Goal: Information Seeking & Learning: Learn about a topic

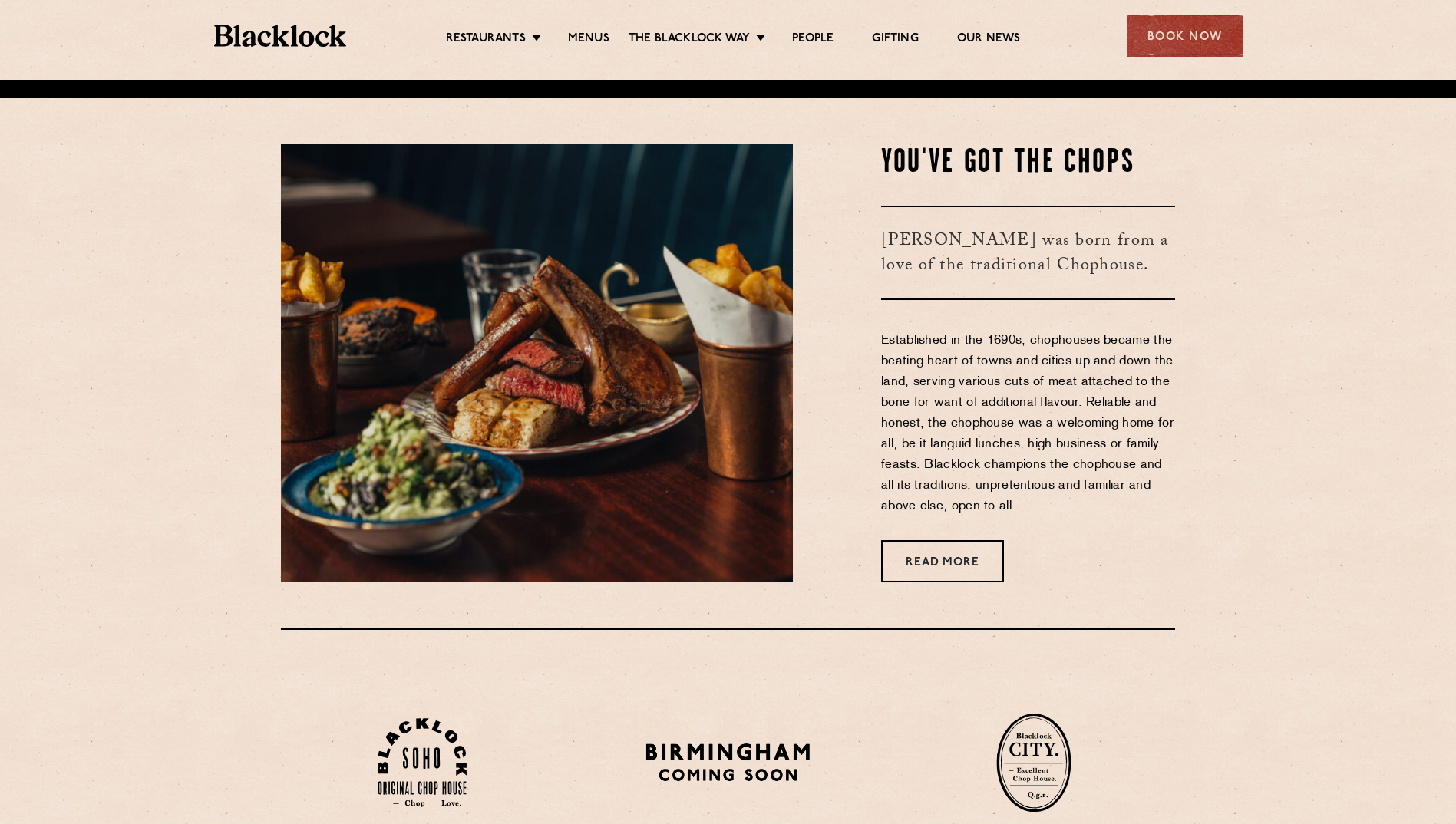
scroll to position [691, 0]
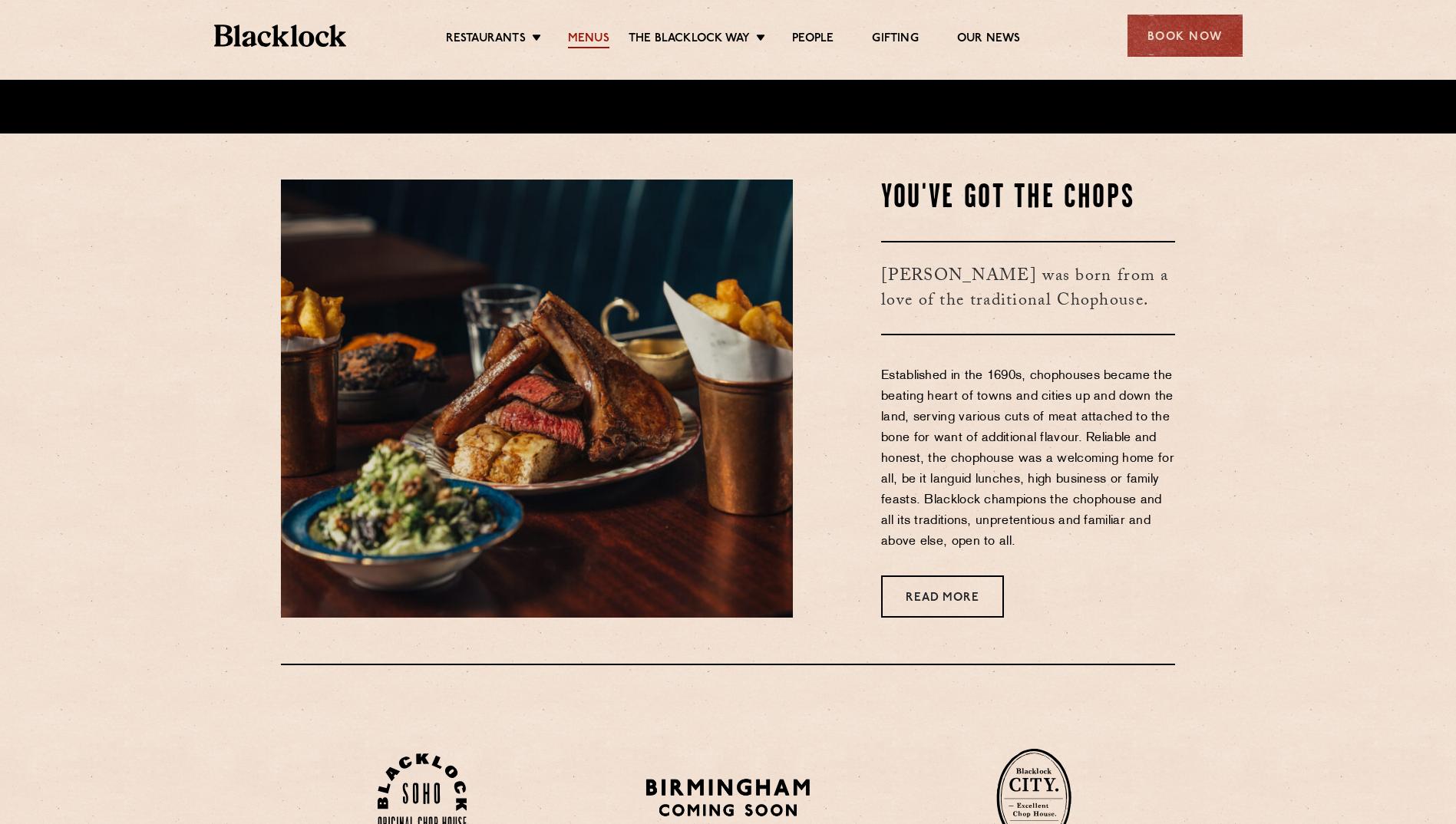
click at [598, 38] on link "Menus" at bounding box center [588, 40] width 41 height 17
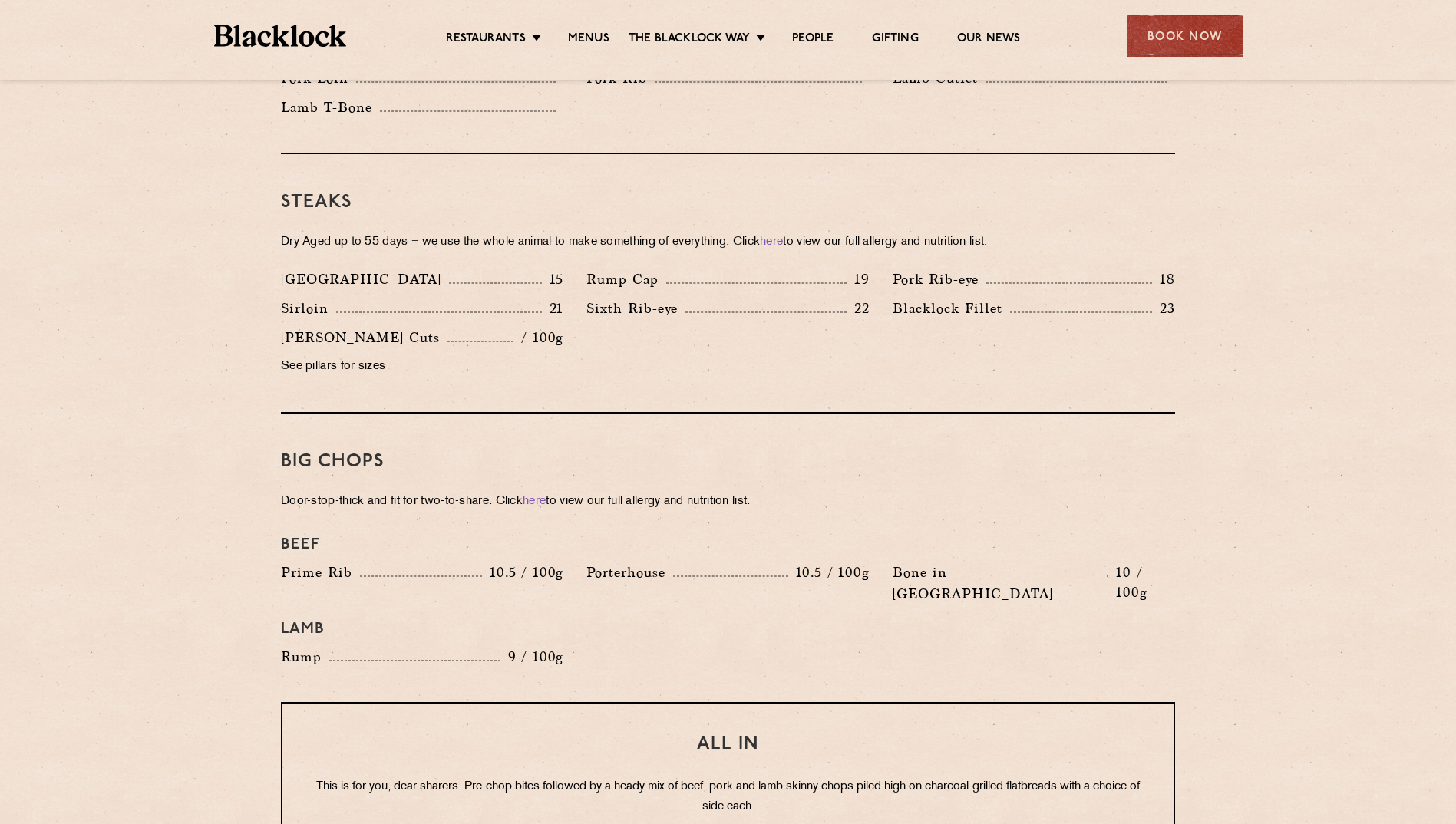
scroll to position [1381, 0]
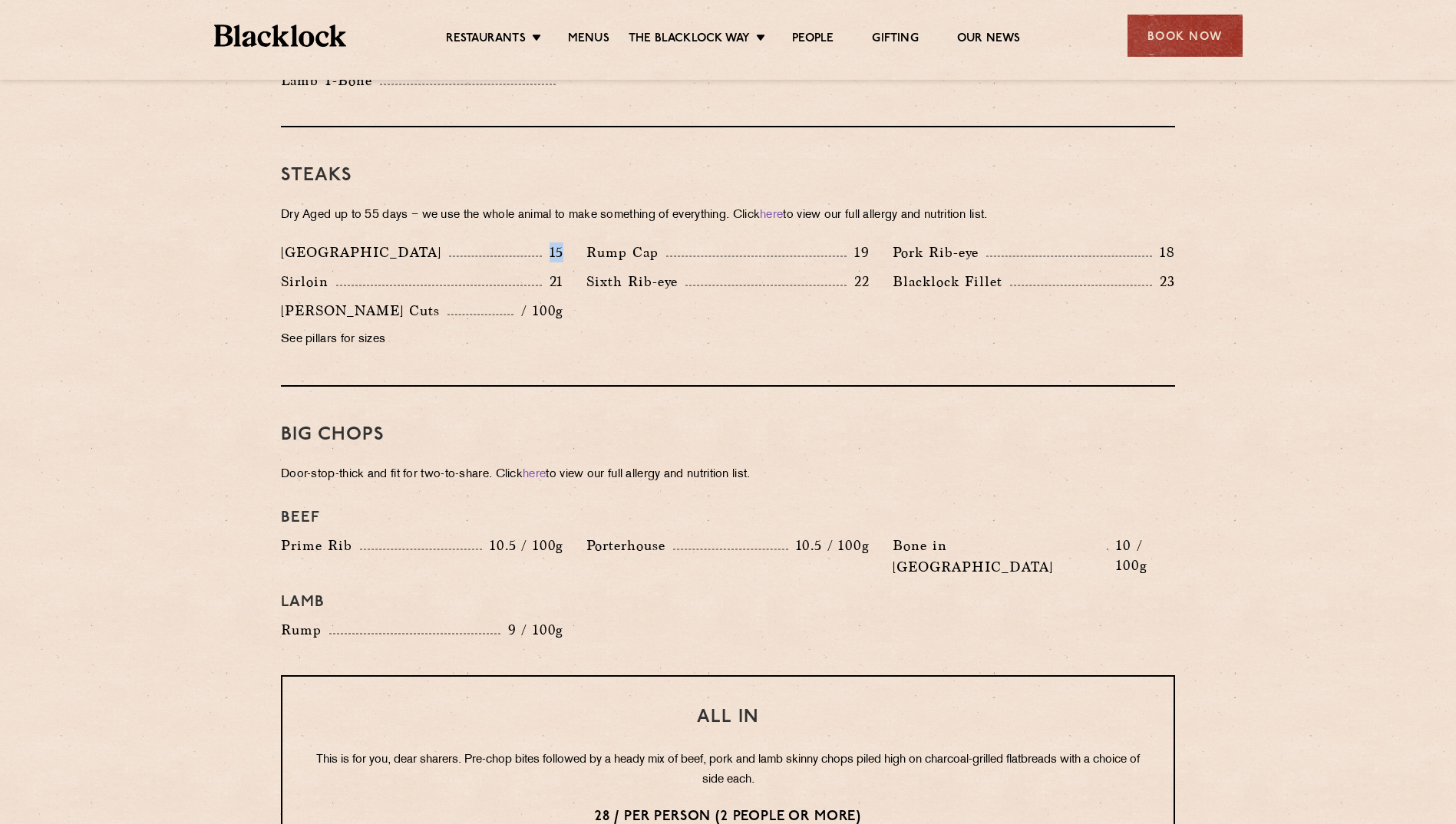
drag, startPoint x: 531, startPoint y: 231, endPoint x: 563, endPoint y: 232, distance: 32.0
click at [563, 242] on div "[GEOGRAPHIC_DATA] 15" at bounding box center [422, 252] width 282 height 21
drag, startPoint x: 563, startPoint y: 232, endPoint x: 568, endPoint y: 257, distance: 25.5
click at [568, 271] on div "Sirloin 21" at bounding box center [421, 285] width 305 height 29
drag, startPoint x: 550, startPoint y: 259, endPoint x: 577, endPoint y: 259, distance: 27.0
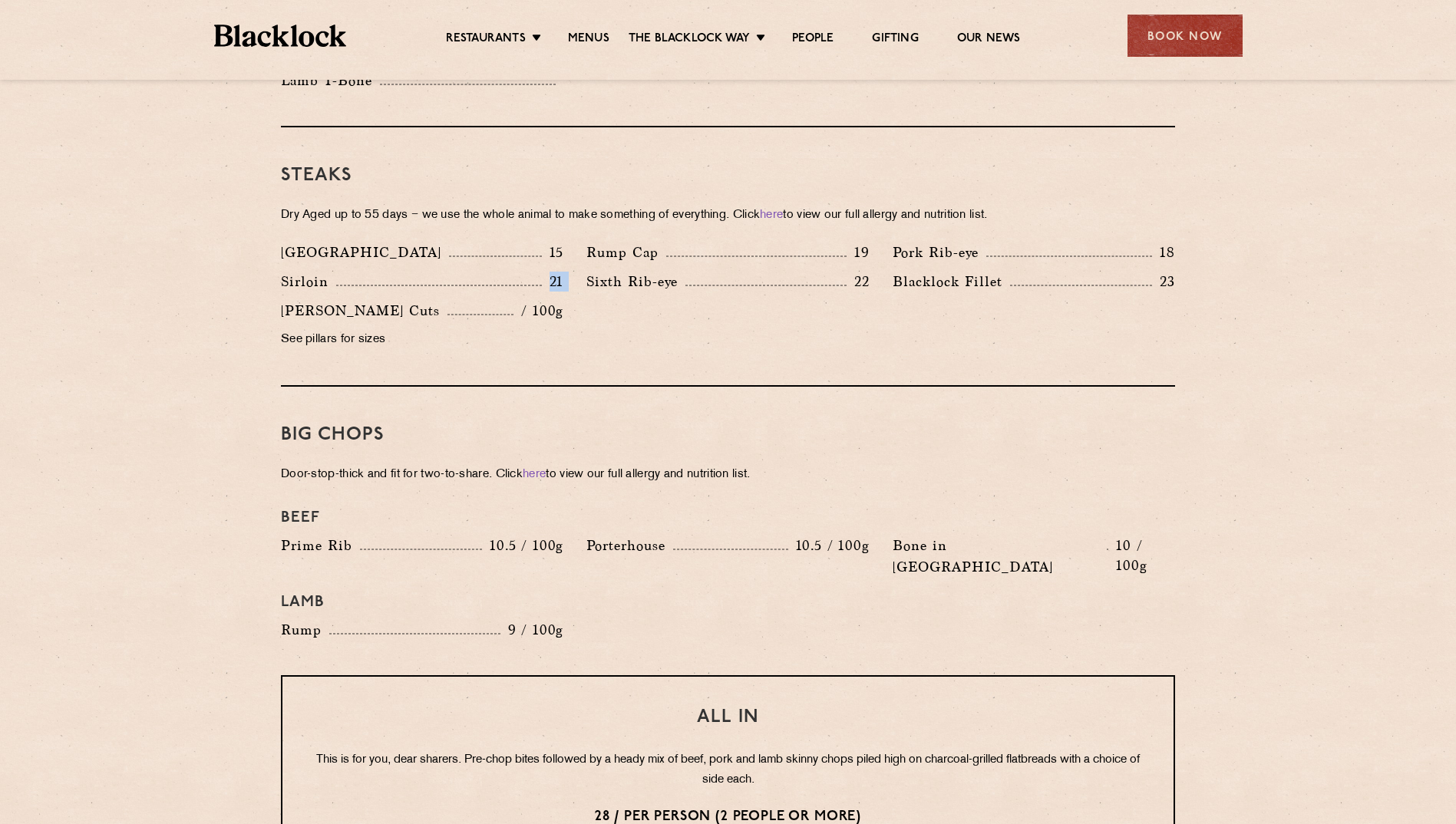
click at [577, 259] on div "Denver 15 Rump Cap 19 Pork Rib-eye 18 Sirloin 21 Sixth Rib-eye 22 [PERSON_NAME]…" at bounding box center [728, 300] width 917 height 116
drag, startPoint x: 577, startPoint y: 259, endPoint x: 656, endPoint y: 297, distance: 87.7
click at [656, 297] on div "Denver 15 Rump Cap 19 Pork Rib-eye 18 Sirloin 21 Sixth Rib-eye 22 Blacklock Fil…" at bounding box center [728, 300] width 917 height 116
drag, startPoint x: 656, startPoint y: 297, endPoint x: 771, endPoint y: 297, distance: 115.0
click at [759, 298] on div "Denver 15 Rump Cap 19 Pork Rib-eye 18 Sirloin 21 Sixth Rib-eye 22 Blacklock Fil…" at bounding box center [728, 300] width 917 height 116
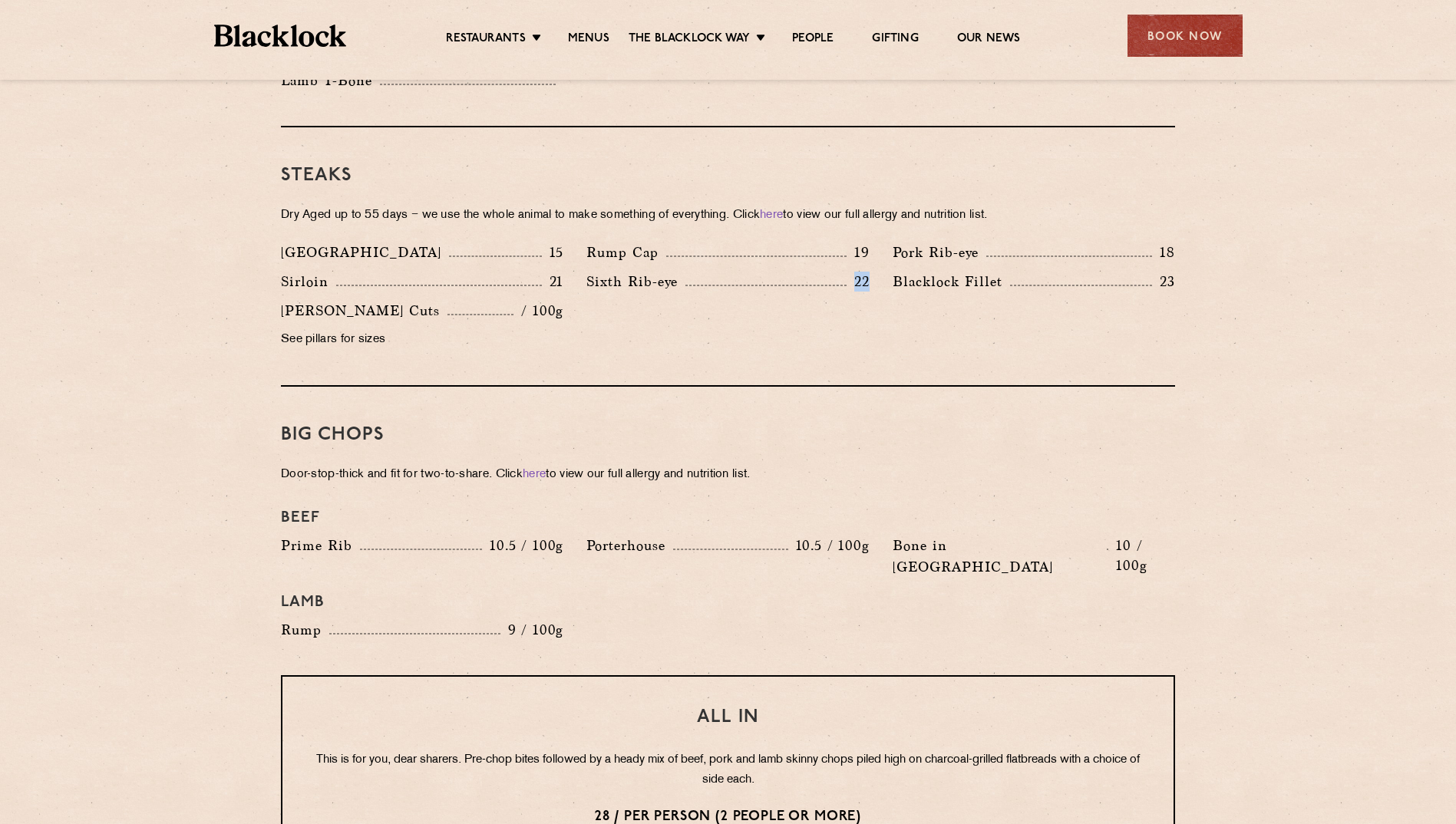
drag, startPoint x: 841, startPoint y: 267, endPoint x: 882, endPoint y: 267, distance: 41.0
click at [882, 267] on div "Denver 15 Rump Cap 19 Pork Rib-eye 18 Sirloin 21 Sixth Rib-eye 22 Blacklock Fil…" at bounding box center [728, 300] width 917 height 116
drag, startPoint x: 882, startPoint y: 267, endPoint x: 890, endPoint y: 284, distance: 18.8
click at [887, 286] on div "Denver 15 Rump Cap 19 Pork Rib-eye 18 Sirloin 21 Sixth Rib-eye 22 Blacklock Fil…" at bounding box center [728, 300] width 917 height 116
click at [1013, 274] on div "Blacklock Fillet 23" at bounding box center [1034, 285] width 305 height 29
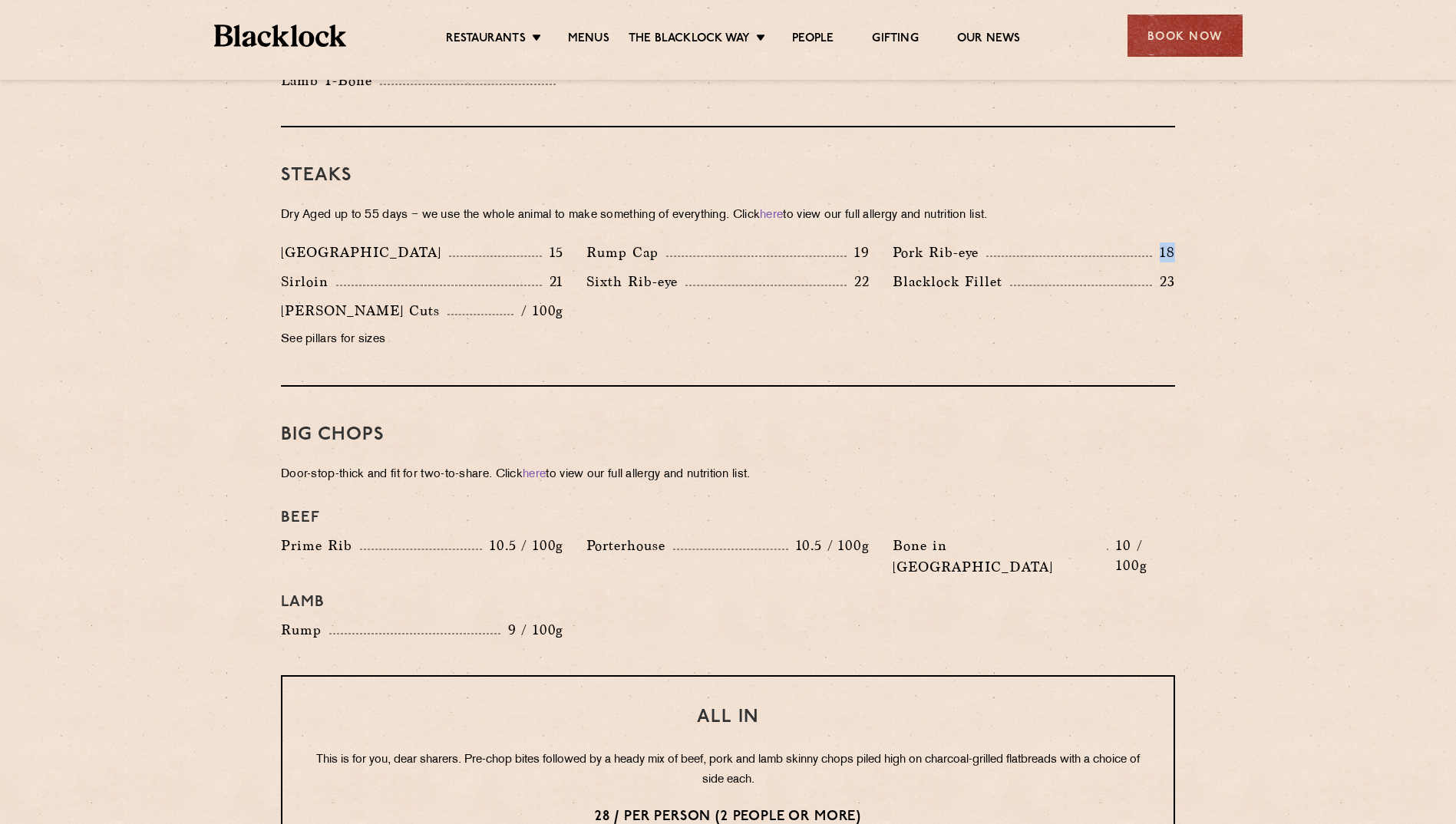
drag, startPoint x: 1121, startPoint y: 232, endPoint x: 1182, endPoint y: 231, distance: 61.0
click at [1182, 242] on div "Pork Rib-eye 18" at bounding box center [1034, 256] width 305 height 29
drag, startPoint x: 1182, startPoint y: 231, endPoint x: 1185, endPoint y: 260, distance: 29.2
click at [1185, 271] on div "Blacklock Fillet 23" at bounding box center [1034, 285] width 305 height 29
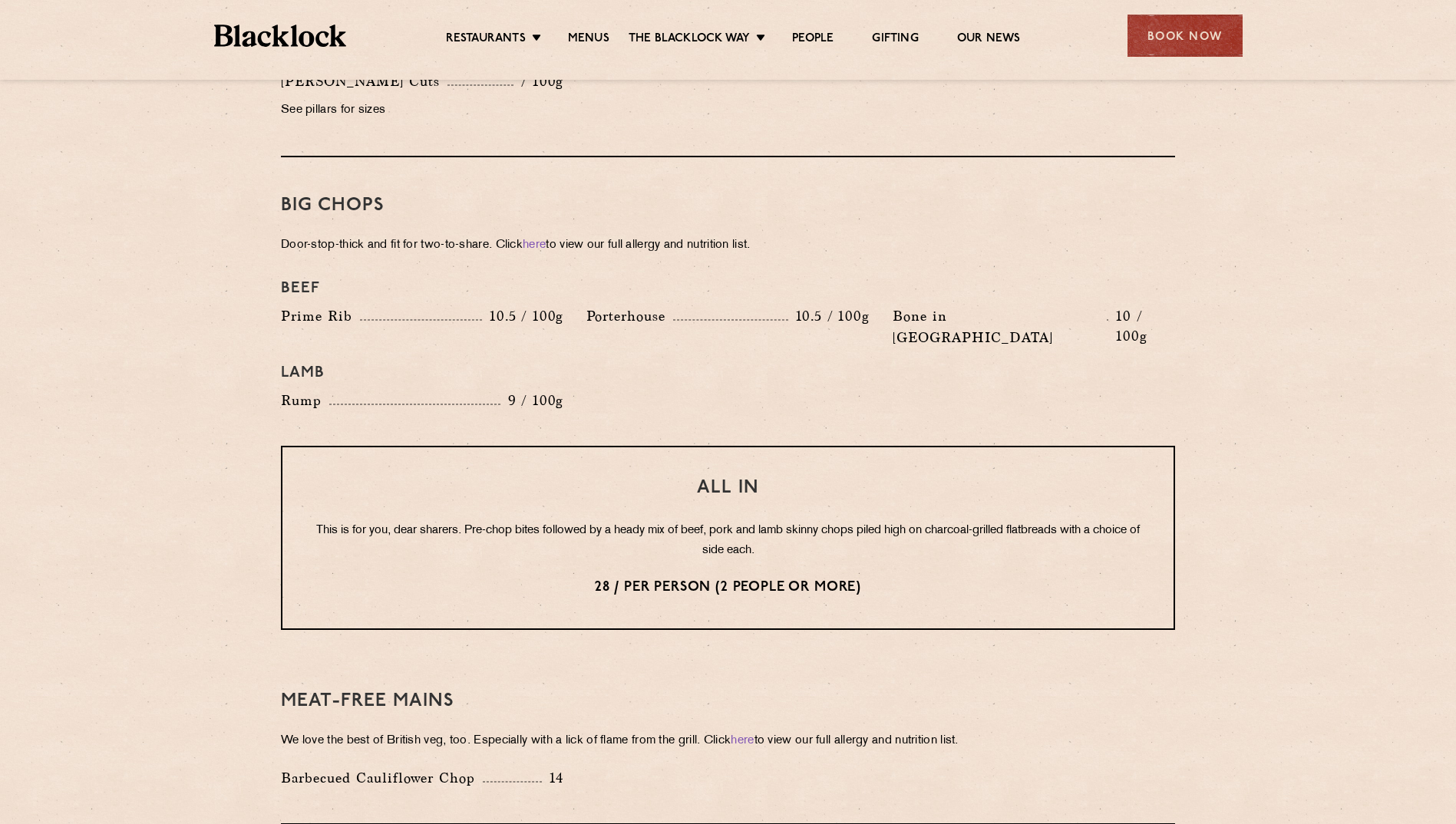
scroll to position [1612, 0]
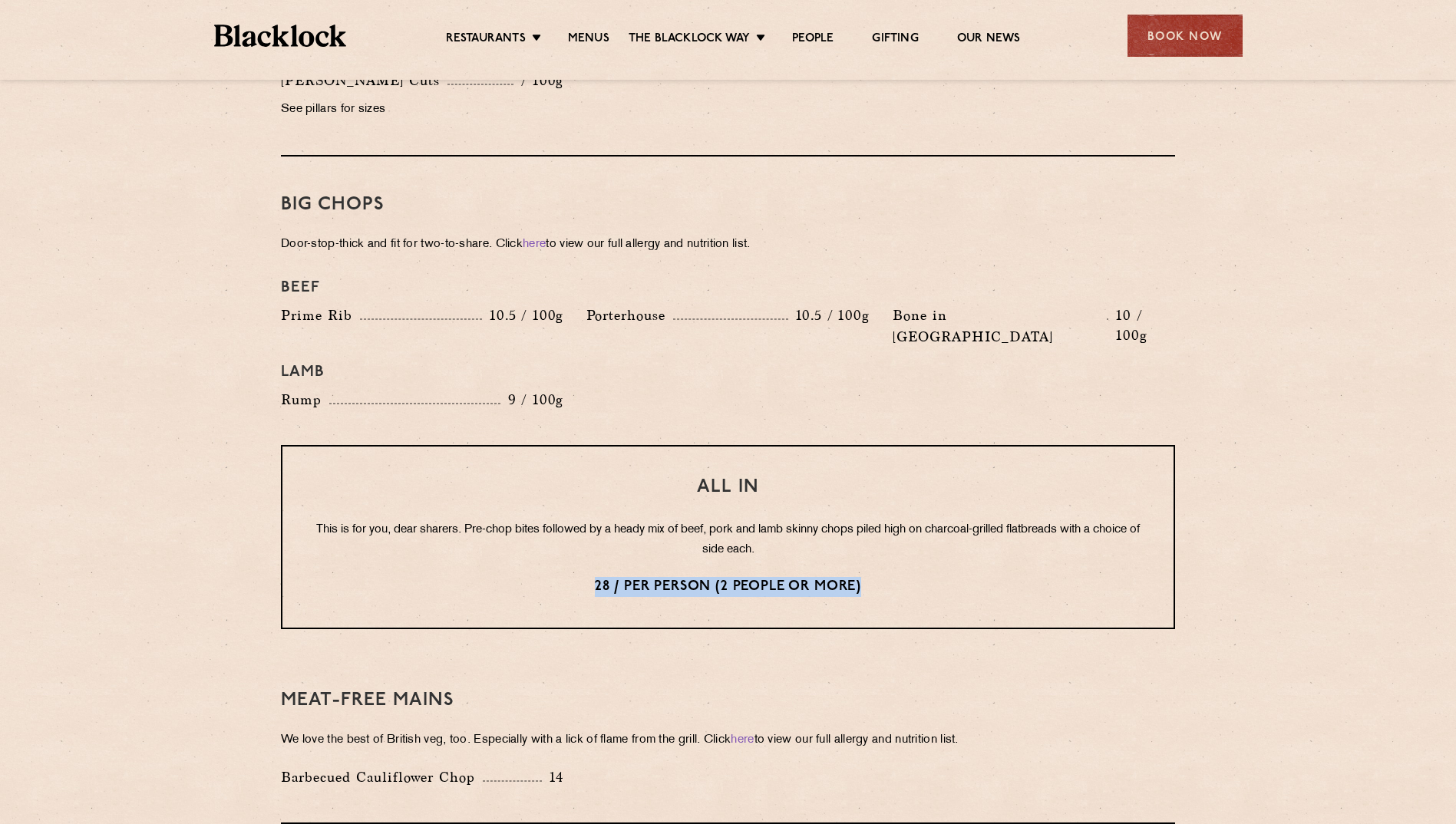
drag, startPoint x: 595, startPoint y: 544, endPoint x: 913, endPoint y: 533, distance: 318.2
click at [913, 533] on div "All In This is for you, dear sharers. Pre-chop bites followed by a heady mix of…" at bounding box center [728, 537] width 894 height 184
click at [916, 577] on p "28 / per person (2 people or more)" at bounding box center [728, 586] width 830 height 20
click at [599, 521] on p "This is for you, dear sharers. Pre-chop bites followed by a heady mix of beef, …" at bounding box center [728, 540] width 830 height 40
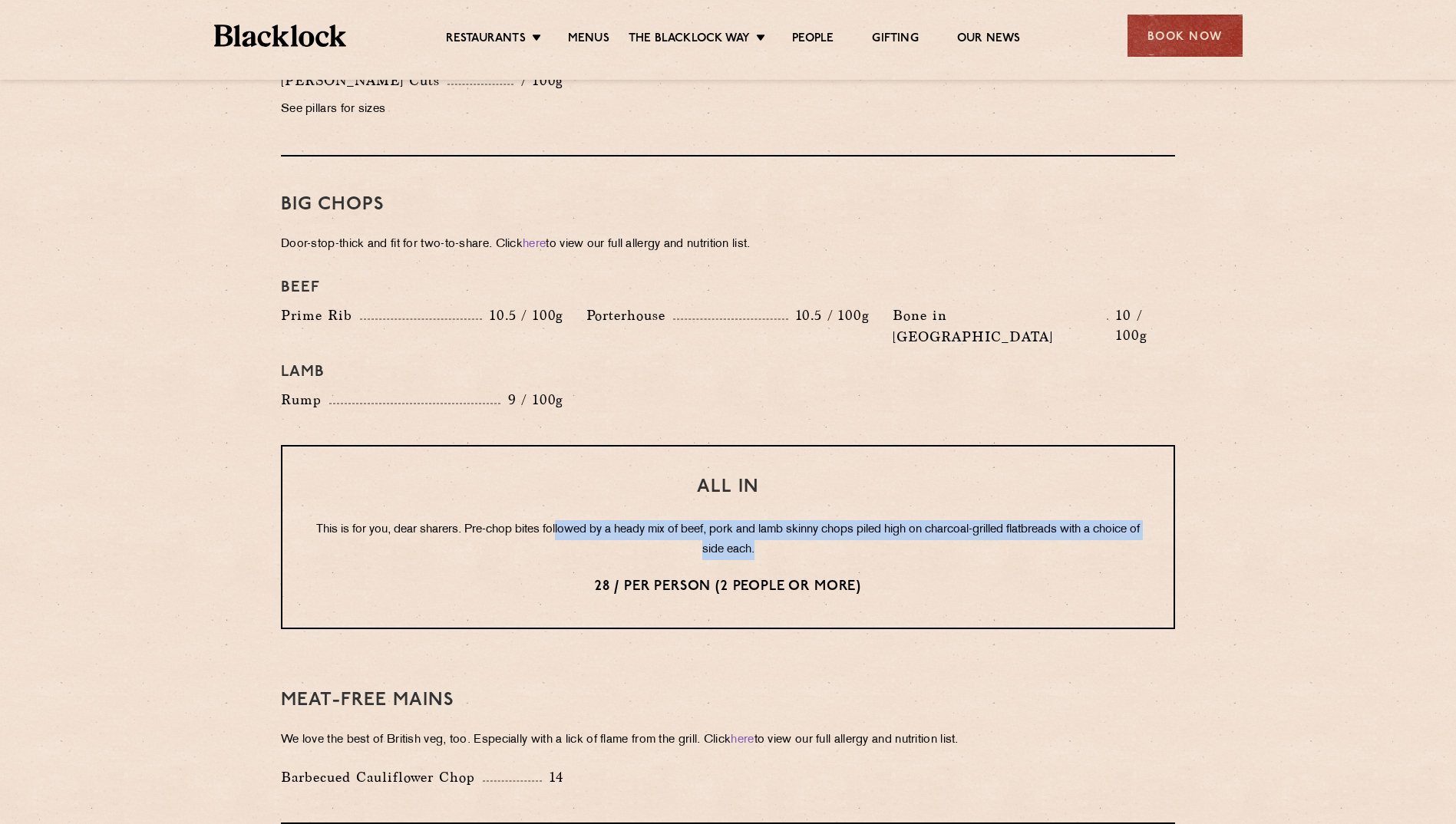
drag, startPoint x: 583, startPoint y: 488, endPoint x: 883, endPoint y: 505, distance: 300.5
click at [883, 521] on p "This is for you, dear sharers. Pre-chop bites followed by a heady mix of beef, …" at bounding box center [728, 540] width 830 height 40
drag, startPoint x: 883, startPoint y: 505, endPoint x: 869, endPoint y: 516, distance: 17.8
click at [870, 521] on p "This is for you, dear sharers. Pre-chop bites followed by a heady mix of beef, …" at bounding box center [728, 540] width 830 height 40
drag, startPoint x: 640, startPoint y: 478, endPoint x: 601, endPoint y: 478, distance: 39.0
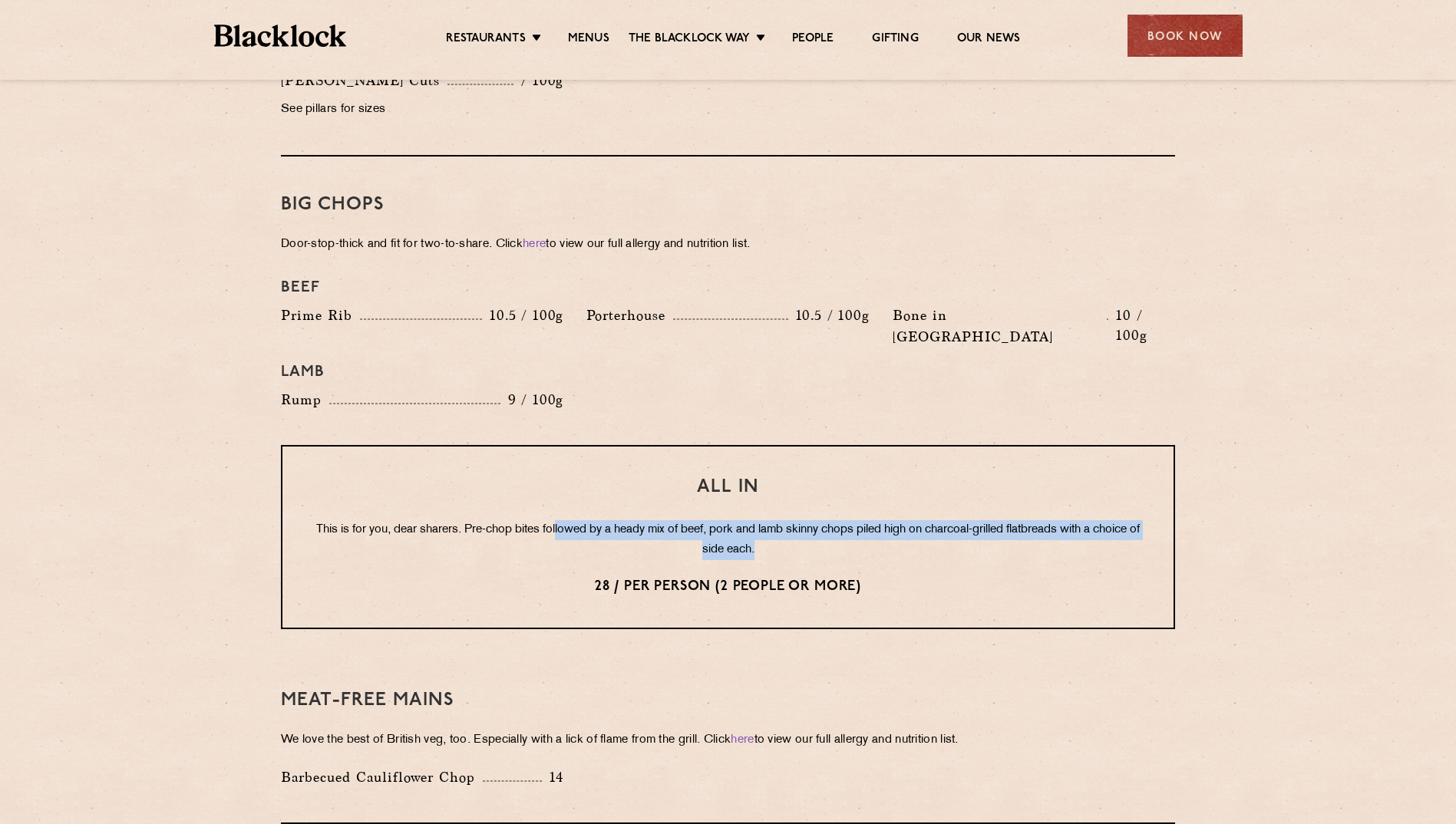
click at [639, 521] on p "This is for you, dear sharers. Pre-chop bites followed by a heady mix of beef, …" at bounding box center [728, 540] width 830 height 40
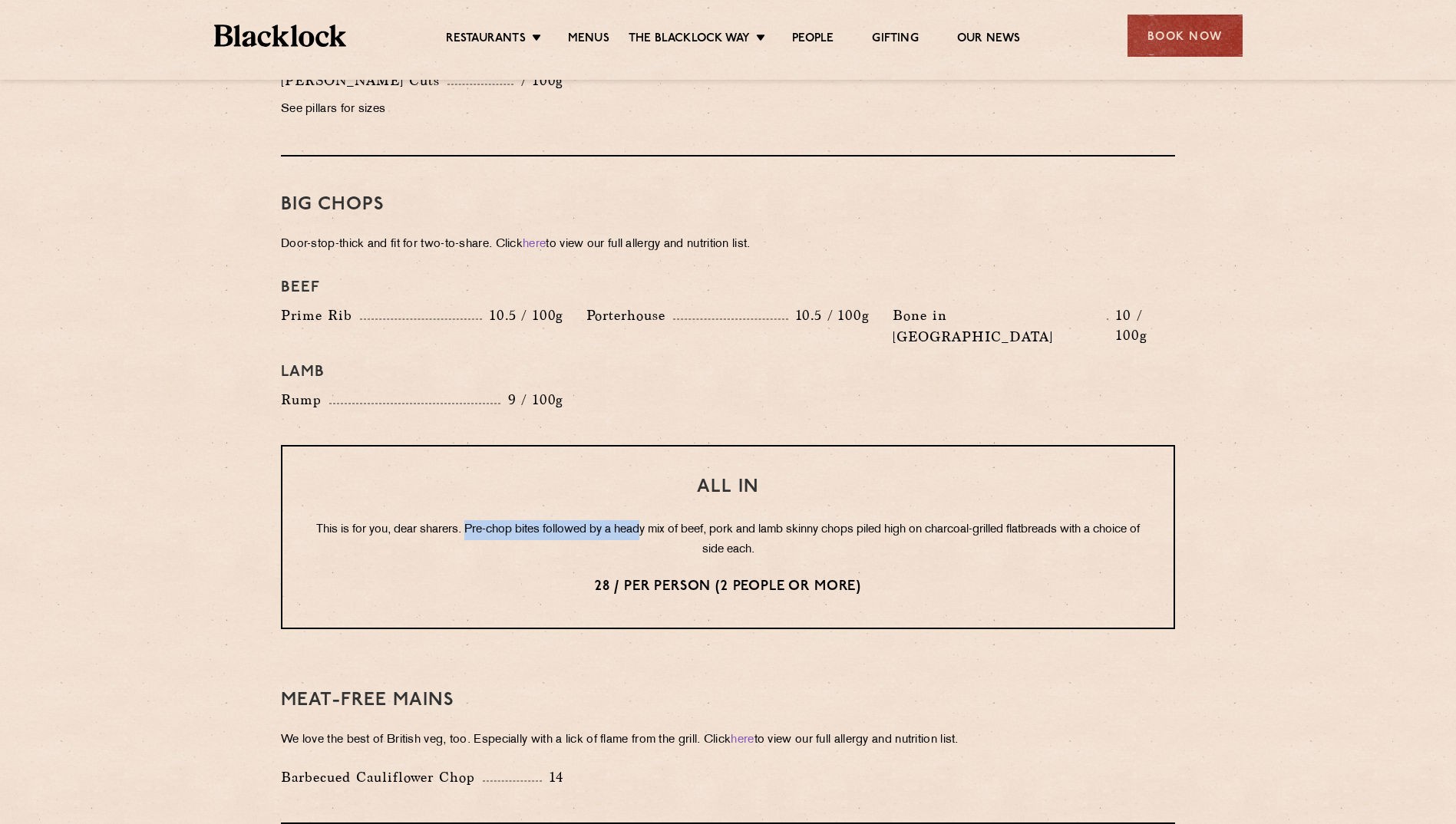
drag, startPoint x: 486, startPoint y: 489, endPoint x: 665, endPoint y: 494, distance: 179.1
click at [665, 521] on p "This is for you, dear sharers. Pre-chop bites followed by a heady mix of beef, …" at bounding box center [728, 540] width 830 height 40
drag, startPoint x: 665, startPoint y: 494, endPoint x: 726, endPoint y: 490, distance: 61.1
click at [721, 521] on p "This is for you, dear sharers. Pre-chop bites followed by a heady mix of beef, …" at bounding box center [728, 540] width 830 height 40
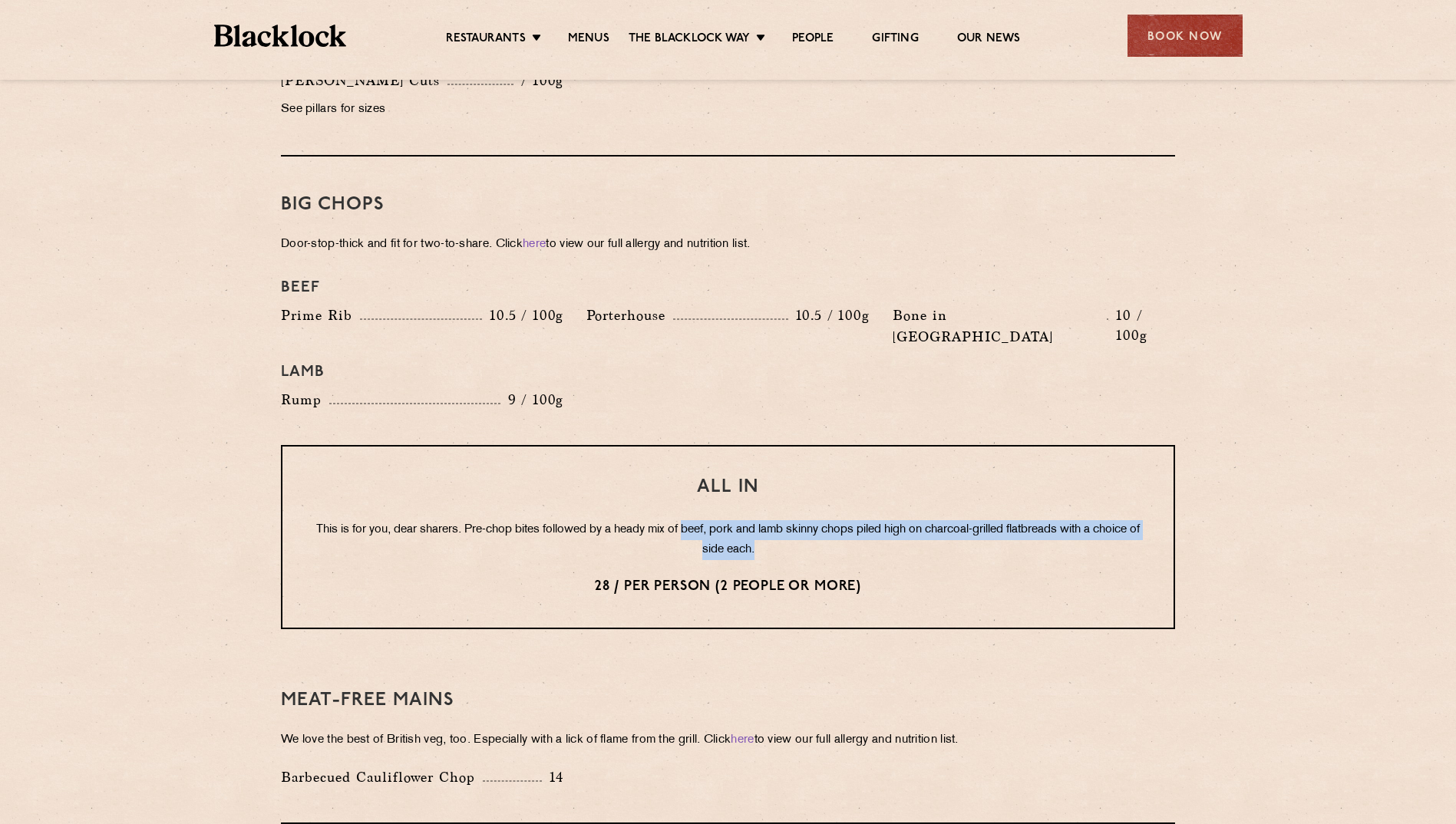
drag, startPoint x: 710, startPoint y: 485, endPoint x: 1088, endPoint y: 499, distance: 378.3
click at [1088, 521] on p "This is for you, dear sharers. Pre-chop bites followed by a heady mix of beef, …" at bounding box center [728, 540] width 830 height 40
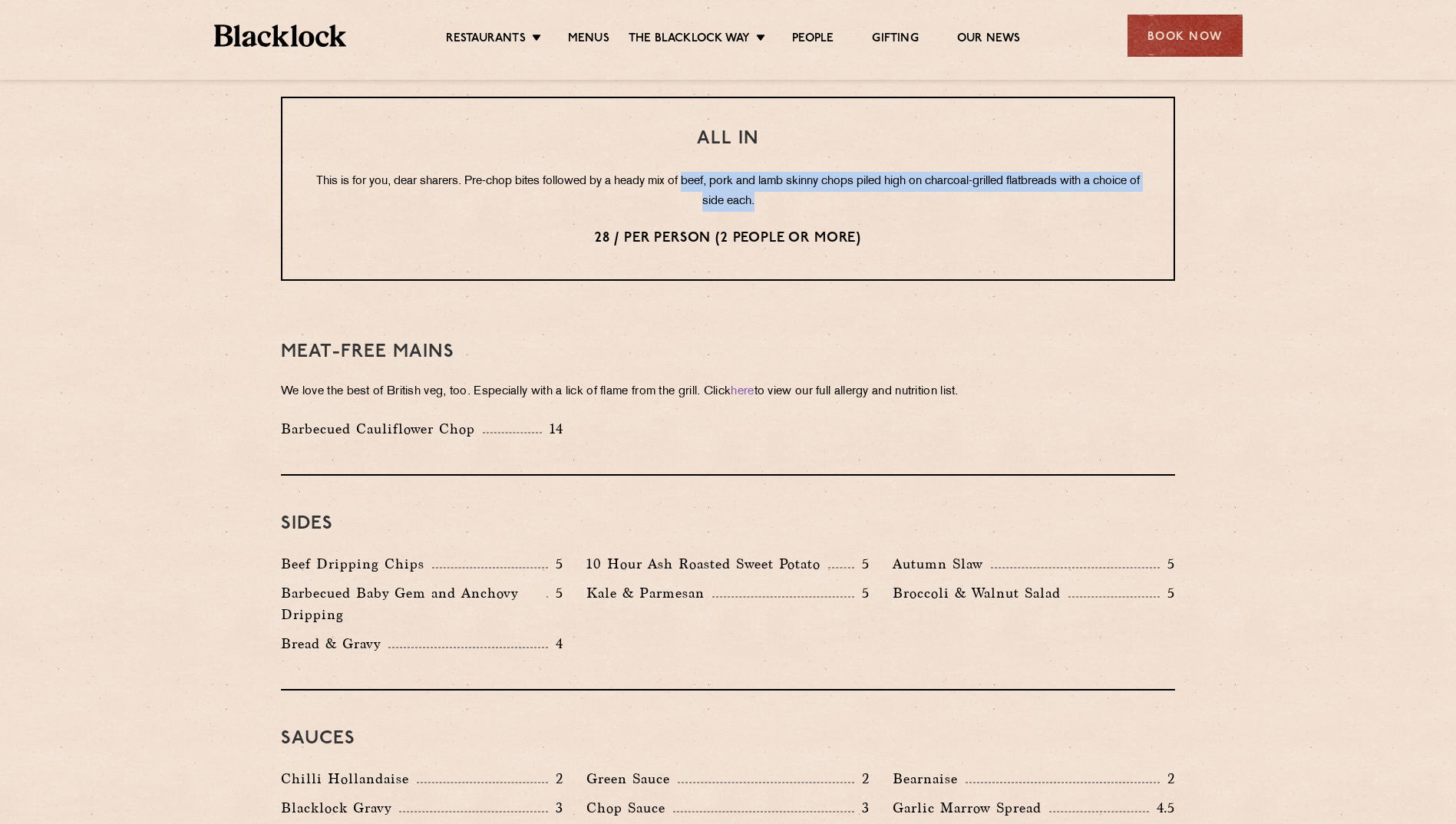
scroll to position [1996, 0]
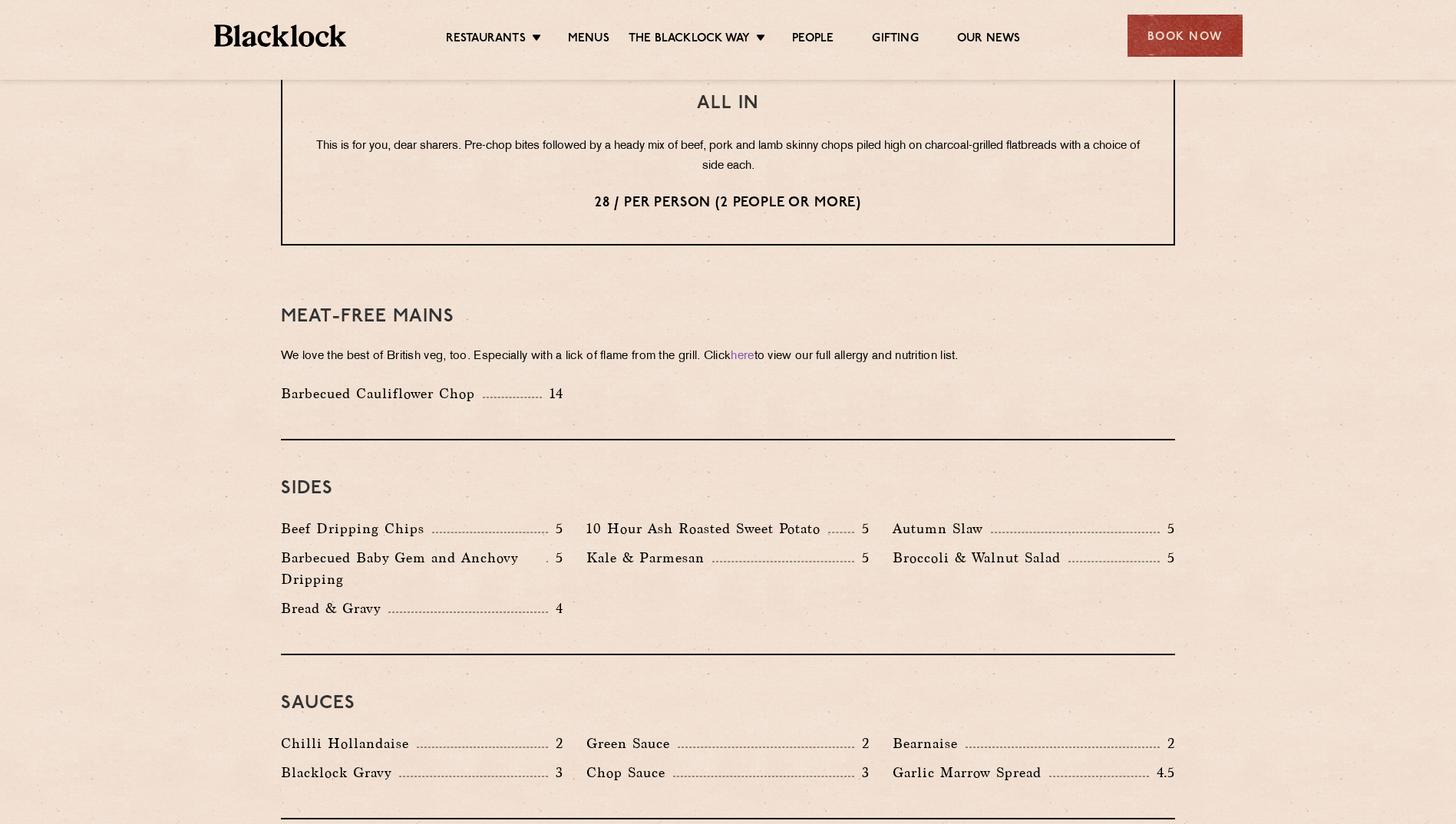
click at [823, 552] on div "Kale & Parmesan 5" at bounding box center [728, 572] width 305 height 50
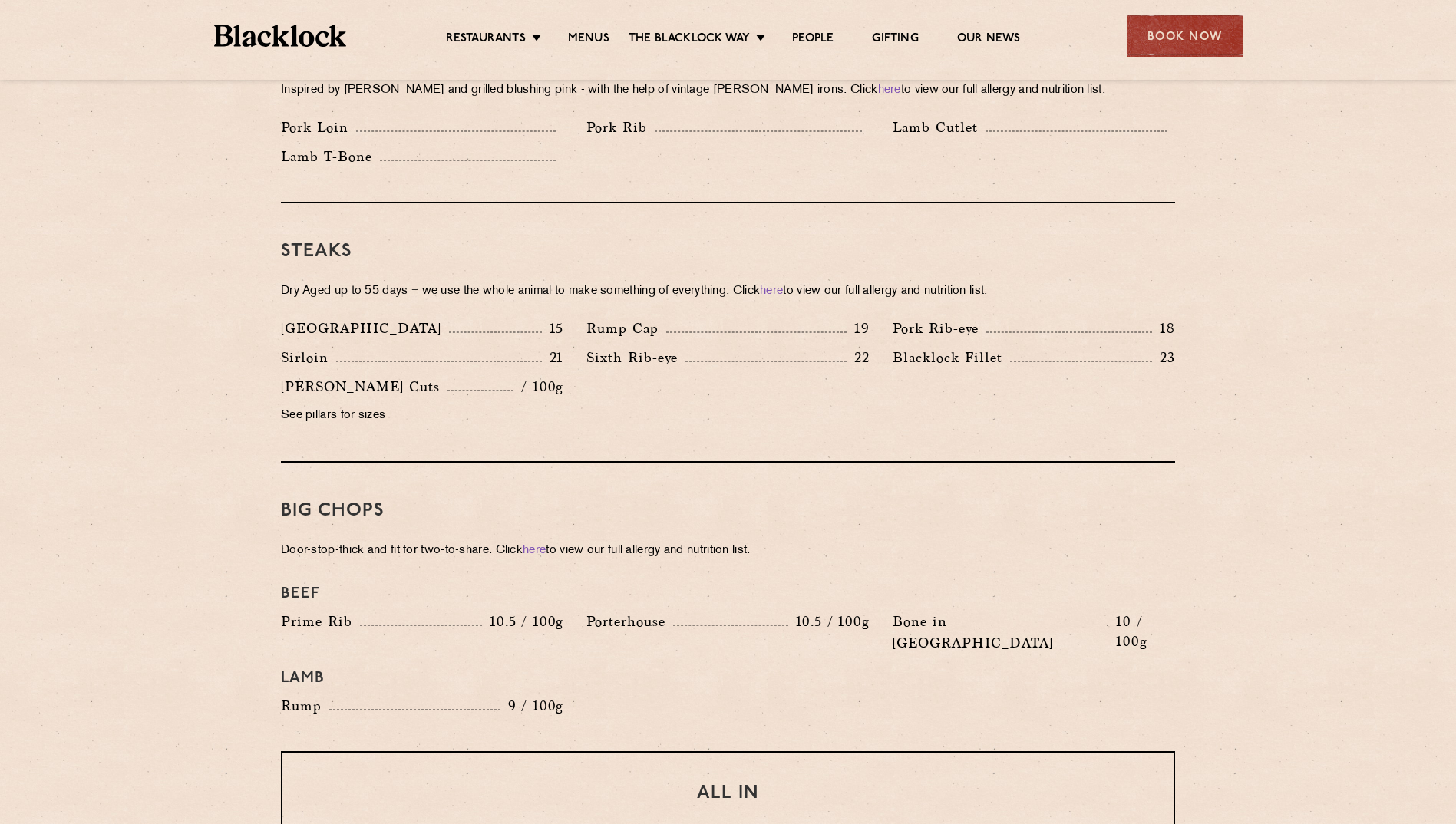
scroll to position [1304, 0]
